Goal: Task Accomplishment & Management: Manage account settings

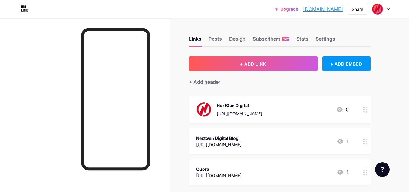
click at [208, 109] on img at bounding box center [204, 109] width 16 height 16
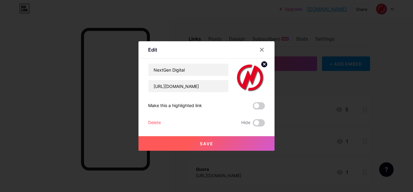
click at [265, 61] on icon at bounding box center [264, 64] width 7 height 7
click at [248, 80] on div "Picture" at bounding box center [250, 78] width 12 height 18
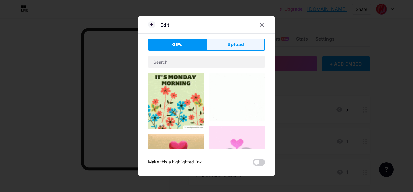
click at [236, 44] on span "Upload" at bounding box center [236, 44] width 17 height 6
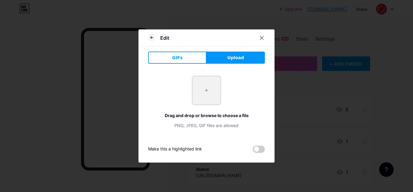
click at [209, 93] on input "file" at bounding box center [206, 90] width 28 height 28
type input "C:\fakepath\nextgen-digital-hubs.png"
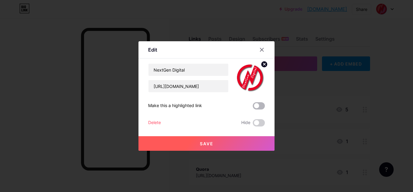
click at [259, 106] on span at bounding box center [259, 105] width 12 height 7
click at [253, 107] on input "checkbox" at bounding box center [253, 107] width 0 height 0
click at [216, 86] on input "[URL][DOMAIN_NAME]" at bounding box center [189, 86] width 80 height 12
drag, startPoint x: 204, startPoint y: 86, endPoint x: 194, endPoint y: 84, distance: 10.2
click at [194, 84] on input "[URL][DOMAIN_NAME]" at bounding box center [189, 86] width 80 height 12
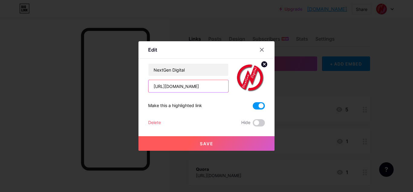
scroll to position [0, 21]
type input "[URL][DOMAIN_NAME]"
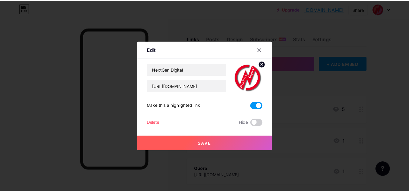
scroll to position [0, 0]
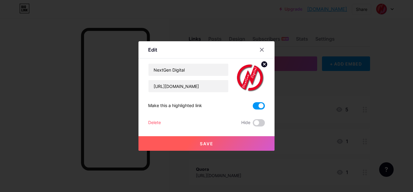
click at [185, 146] on button "Save" at bounding box center [207, 143] width 136 height 15
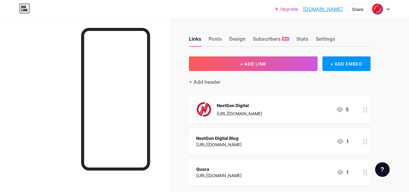
click at [239, 103] on div "NextGen Digital" at bounding box center [239, 105] width 45 height 6
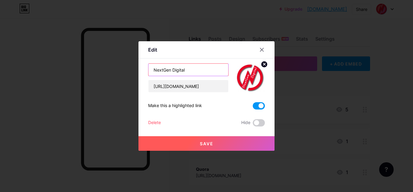
click at [192, 70] on input "NextGen Digital" at bounding box center [189, 70] width 80 height 12
type input "NextGen Digital Hub"
click at [211, 147] on button "Save" at bounding box center [207, 143] width 136 height 15
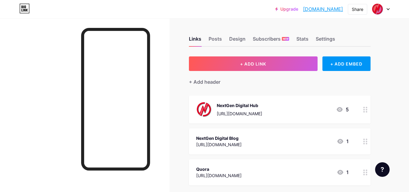
click at [388, 8] on div at bounding box center [381, 9] width 18 height 11
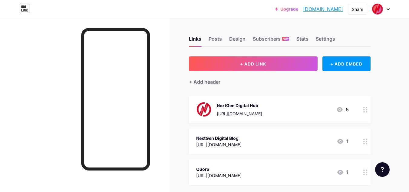
click at [387, 8] on icon at bounding box center [387, 9] width 3 height 2
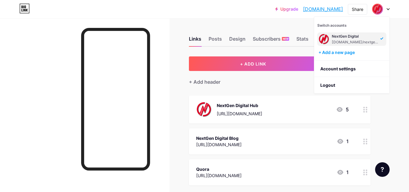
click at [344, 40] on div "[DOMAIN_NAME]/nextgendigitalbd" at bounding box center [355, 42] width 47 height 5
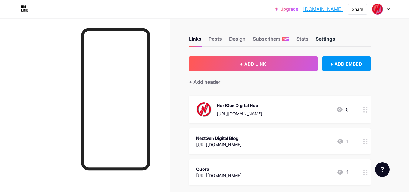
click at [322, 38] on div "Settings" at bounding box center [325, 40] width 19 height 11
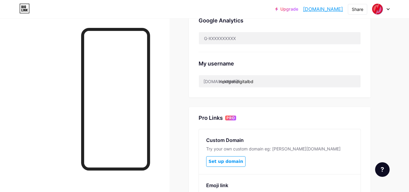
scroll to position [212, 0]
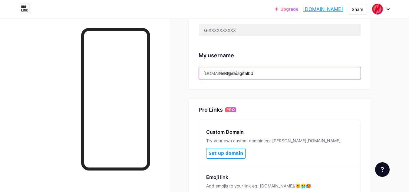
drag, startPoint x: 261, startPoint y: 70, endPoint x: 248, endPoint y: 72, distance: 13.8
click at [248, 72] on input "nextgendigitalbd" at bounding box center [280, 73] width 162 height 12
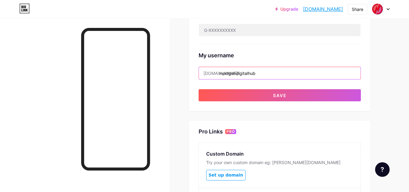
type input "nextgendigitalhub"
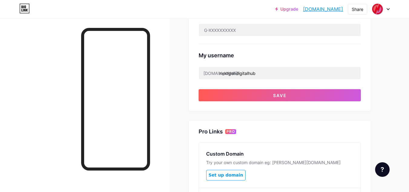
click at [264, 100] on button "Save" at bounding box center [279, 95] width 162 height 12
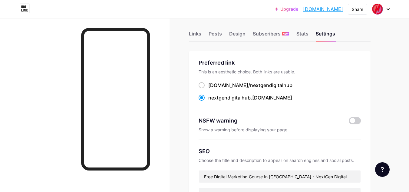
scroll to position [0, 0]
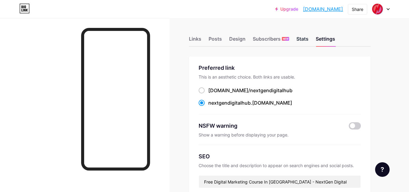
click at [301, 40] on div "Stats" at bounding box center [302, 40] width 12 height 11
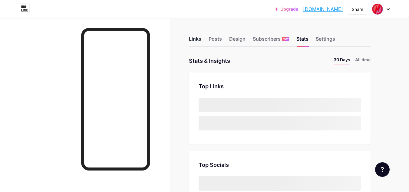
click at [194, 39] on div "Links" at bounding box center [195, 40] width 12 height 11
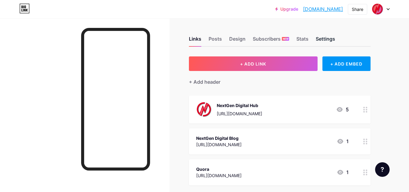
click at [333, 36] on div "Settings" at bounding box center [325, 40] width 19 height 11
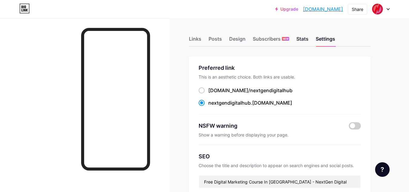
click at [303, 41] on div "Stats" at bounding box center [302, 40] width 12 height 11
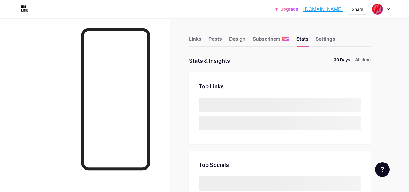
click at [228, 40] on div "Links Posts Design Subscribers NEW Stats Settings" at bounding box center [280, 35] width 182 height 21
click at [234, 41] on div "Design" at bounding box center [237, 40] width 16 height 11
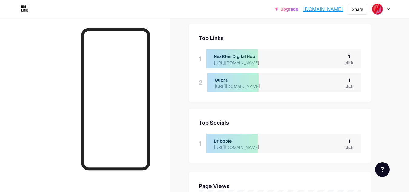
scroll to position [91, 0]
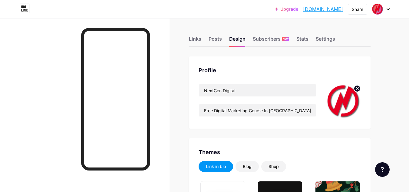
click at [358, 90] on circle at bounding box center [357, 88] width 7 height 7
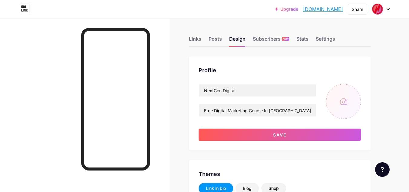
click at [344, 100] on input "file" at bounding box center [343, 101] width 35 height 35
type input "C:\fakepath\nextgen-digital-hubs.png"
click at [257, 89] on input "NextGen Digital" at bounding box center [257, 90] width 117 height 12
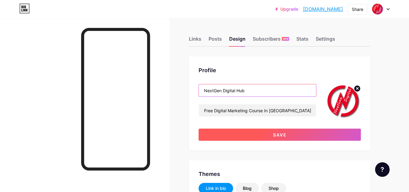
type input "NextGen Digital Hub"
click at [267, 132] on button "Save" at bounding box center [279, 134] width 162 height 12
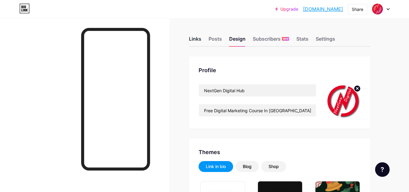
click at [194, 39] on div "Links" at bounding box center [195, 40] width 12 height 11
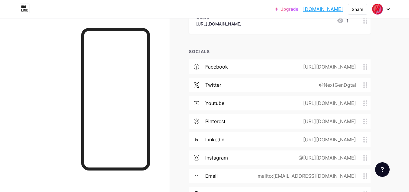
scroll to position [121, 0]
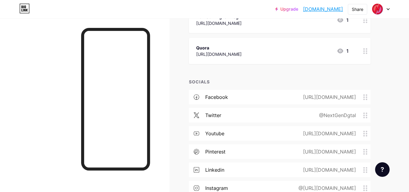
click at [313, 96] on div "[URL][DOMAIN_NAME]" at bounding box center [328, 96] width 70 height 7
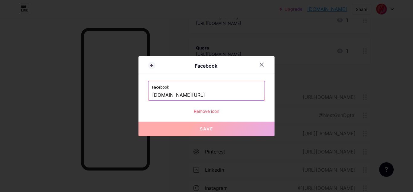
click at [227, 94] on input "[DOMAIN_NAME][URL]" at bounding box center [206, 95] width 109 height 10
click at [261, 66] on icon at bounding box center [262, 64] width 3 height 3
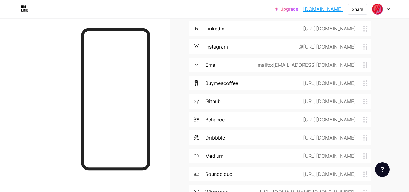
scroll to position [333, 0]
